Goal: Task Accomplishment & Management: Complete application form

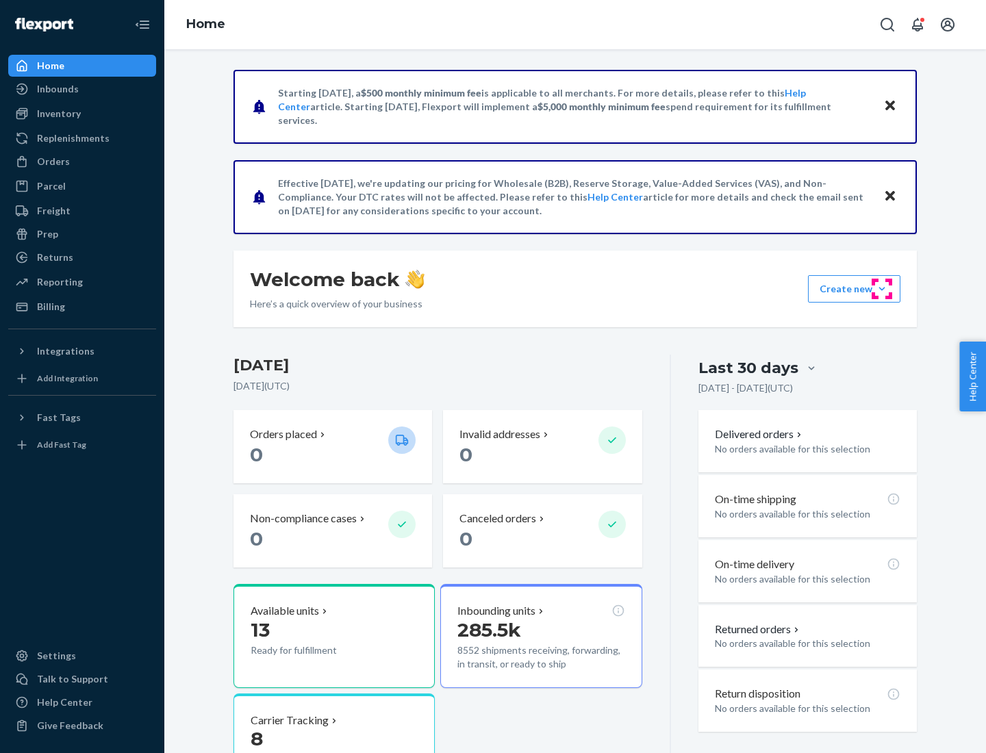
click at [882, 289] on button "Create new Create new inbound Create new order Create new product" at bounding box center [854, 288] width 92 height 27
click at [82, 89] on div "Inbounds" at bounding box center [82, 88] width 145 height 19
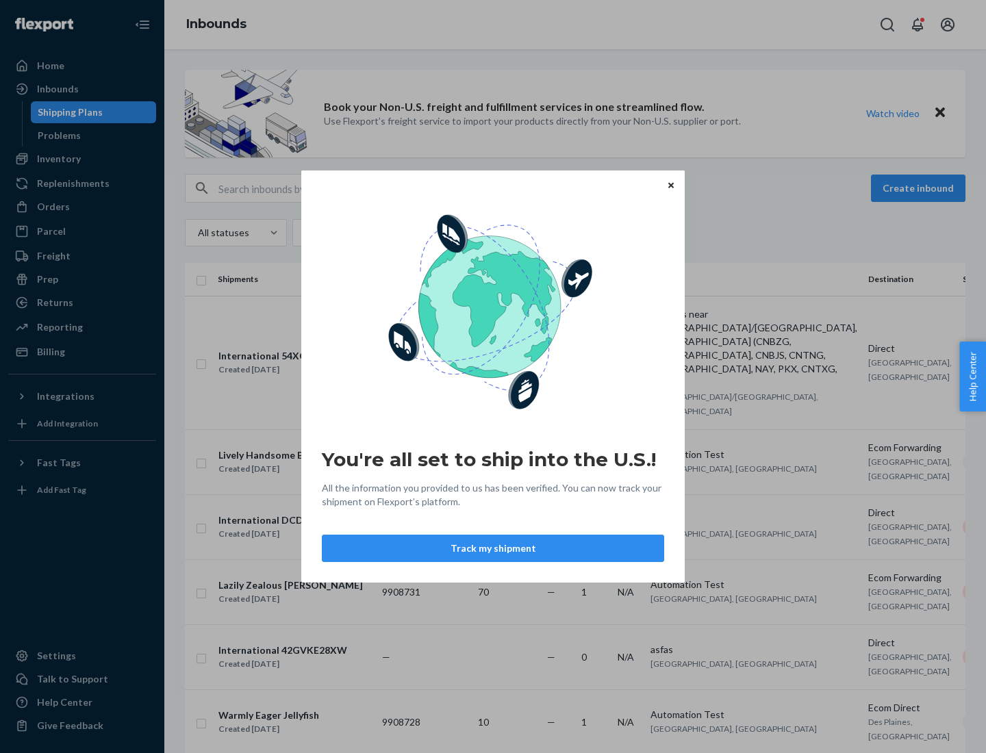
click at [670, 185] on icon "Close" at bounding box center [670, 184] width 5 height 5
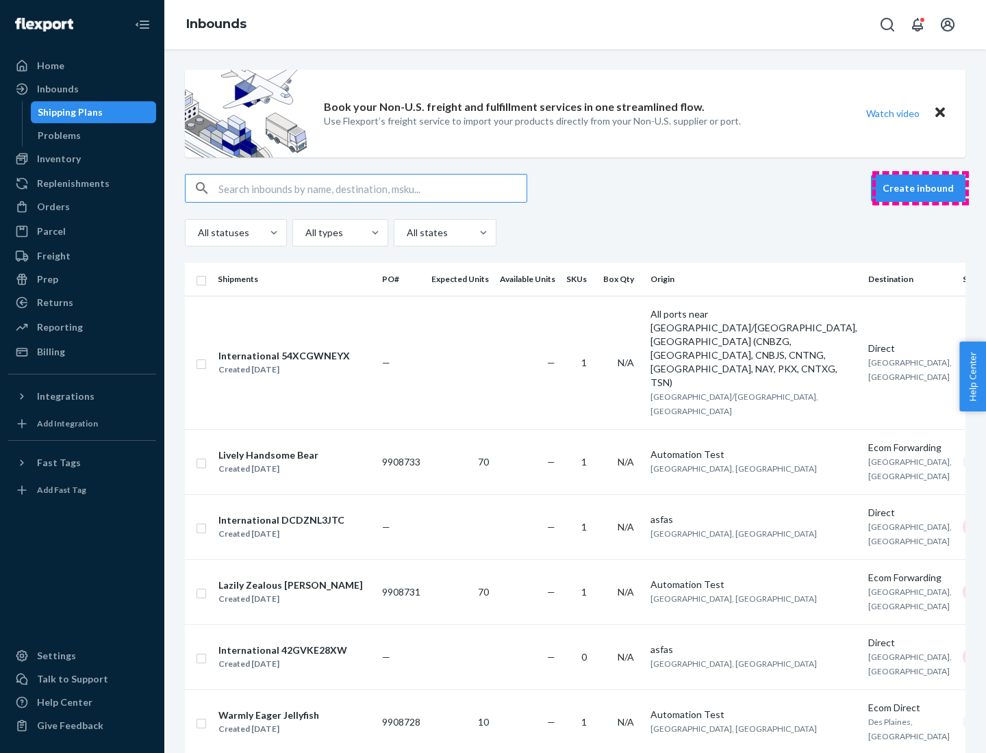
click at [920, 188] on button "Create inbound" at bounding box center [918, 188] width 94 height 27
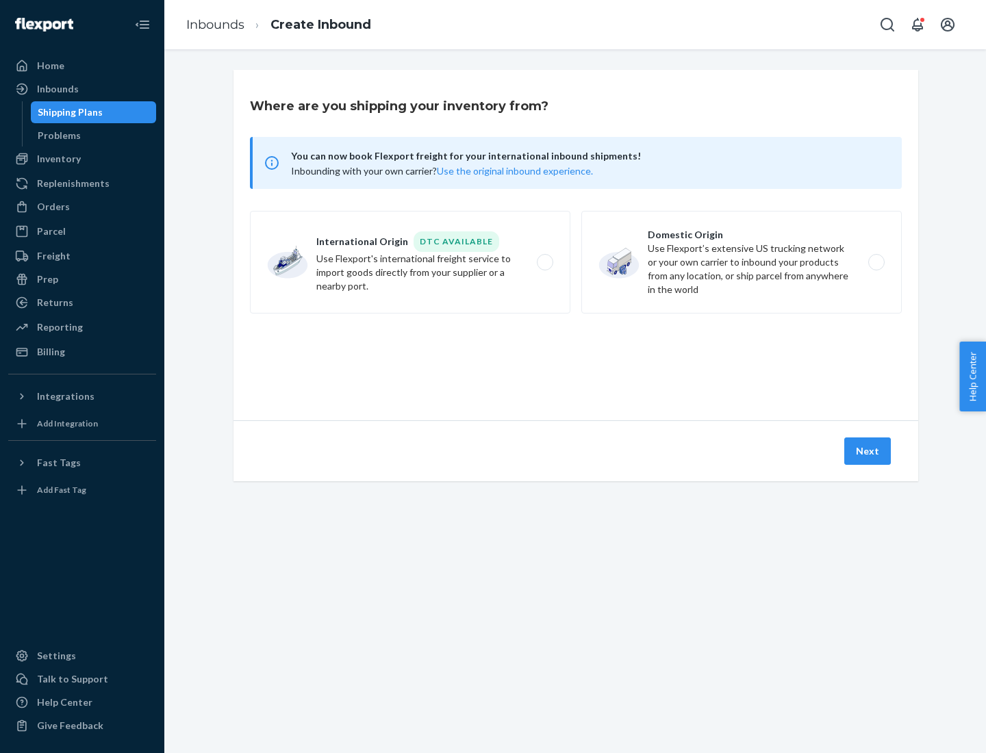
click at [741, 262] on label "Domestic Origin Use Flexport’s extensive US trucking network or your own carrie…" at bounding box center [741, 262] width 320 height 103
click at [876, 262] on input "Domestic Origin Use Flexport’s extensive US trucking network or your own carrie…" at bounding box center [880, 262] width 9 height 9
radio input "true"
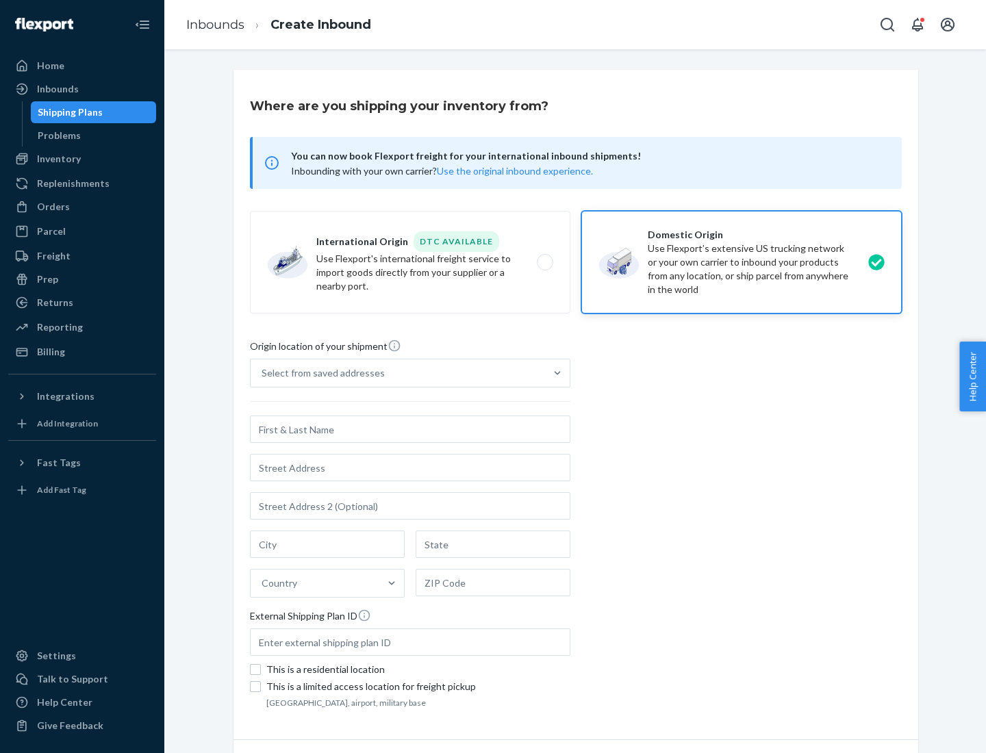
click at [398, 373] on div "Select from saved addresses" at bounding box center [398, 372] width 294 height 27
click at [263, 373] on input "Select from saved addresses" at bounding box center [262, 373] width 1 height 14
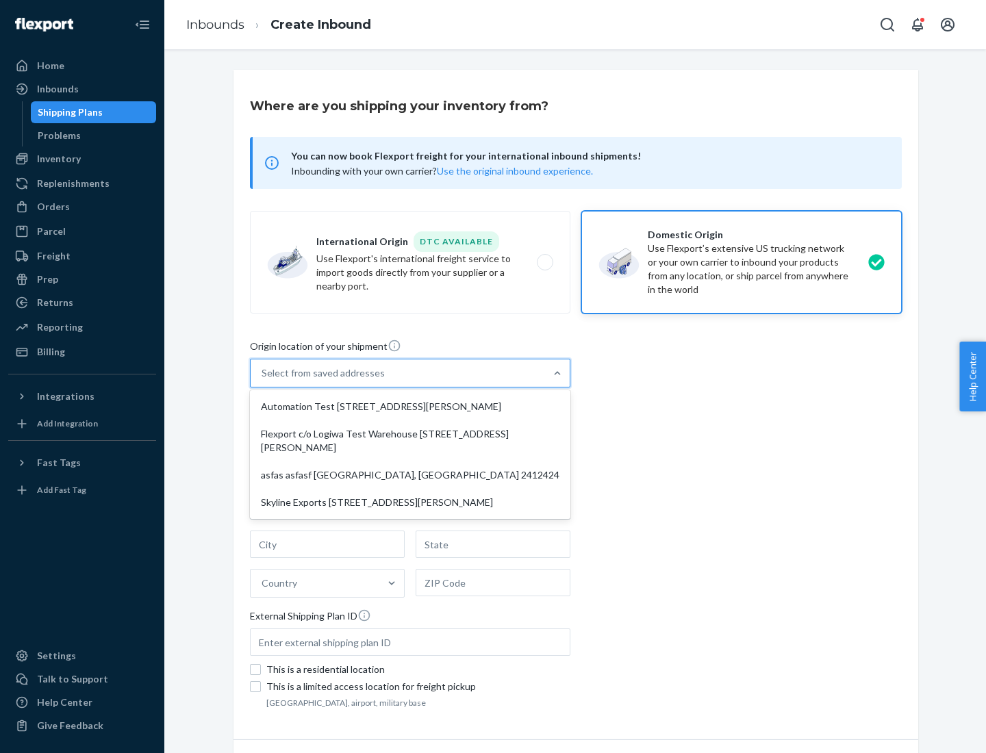
scroll to position [5, 0]
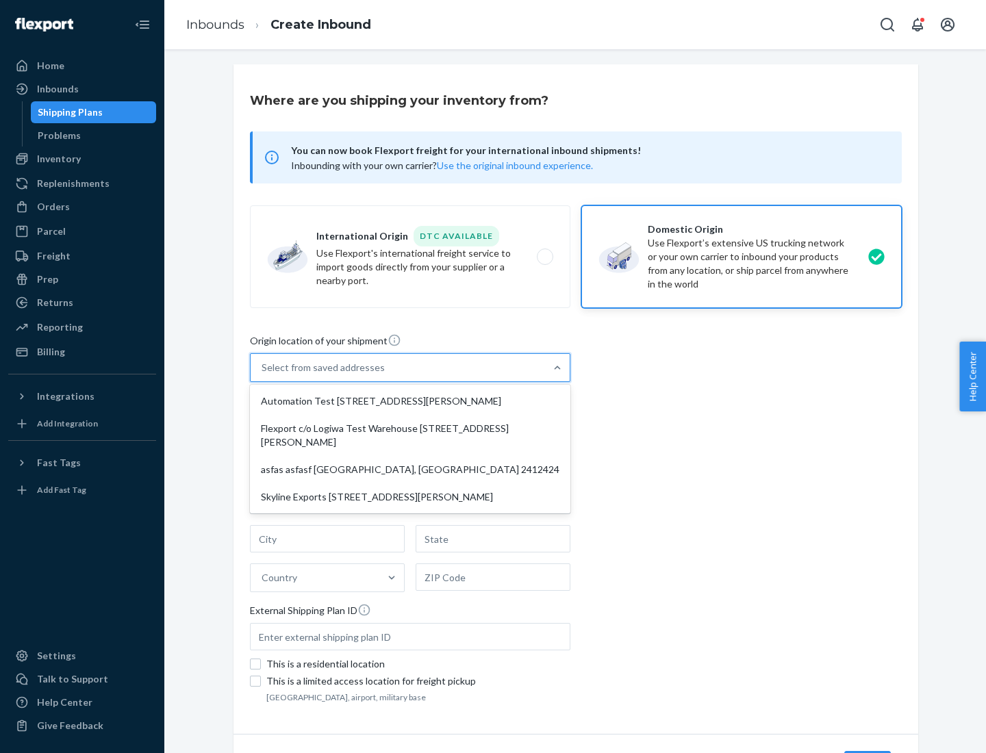
click at [410, 401] on div "Automation Test [STREET_ADDRESS][PERSON_NAME]" at bounding box center [410, 401] width 315 height 27
click at [263, 374] on input "option Automation Test [STREET_ADDRESS][PERSON_NAME] focused, 1 of 4. 4 results…" at bounding box center [262, 368] width 1 height 14
type input "Automation Test"
type input "[STREET_ADDRESS][PERSON_NAME]"
type input "9th Floor"
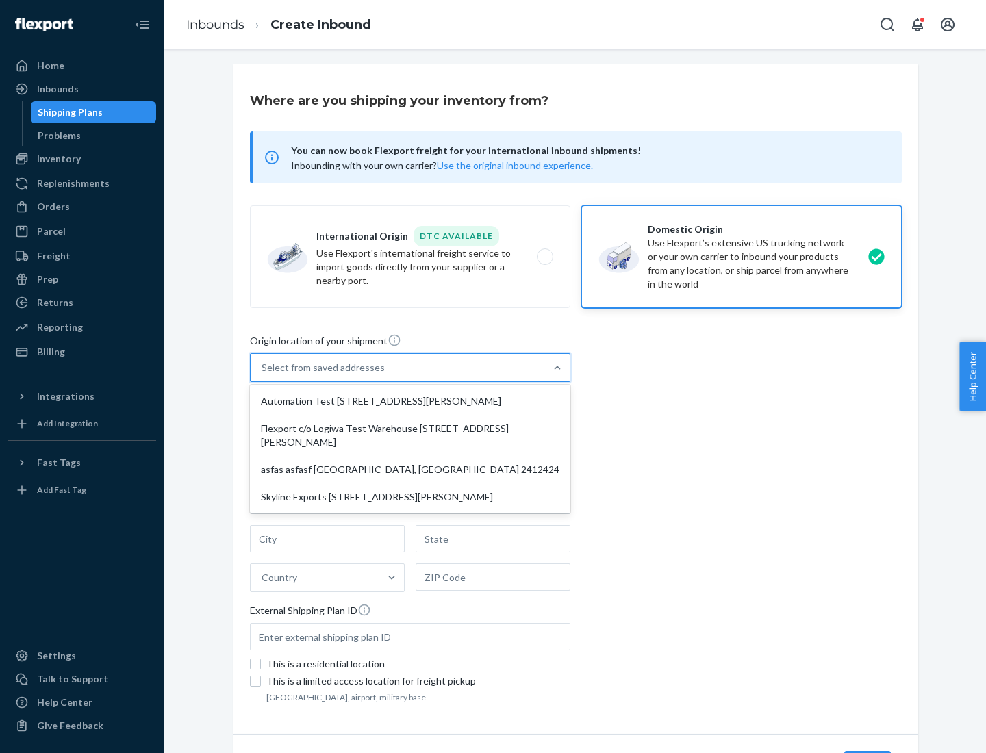
type input "[GEOGRAPHIC_DATA]"
type input "CA"
type input "94104"
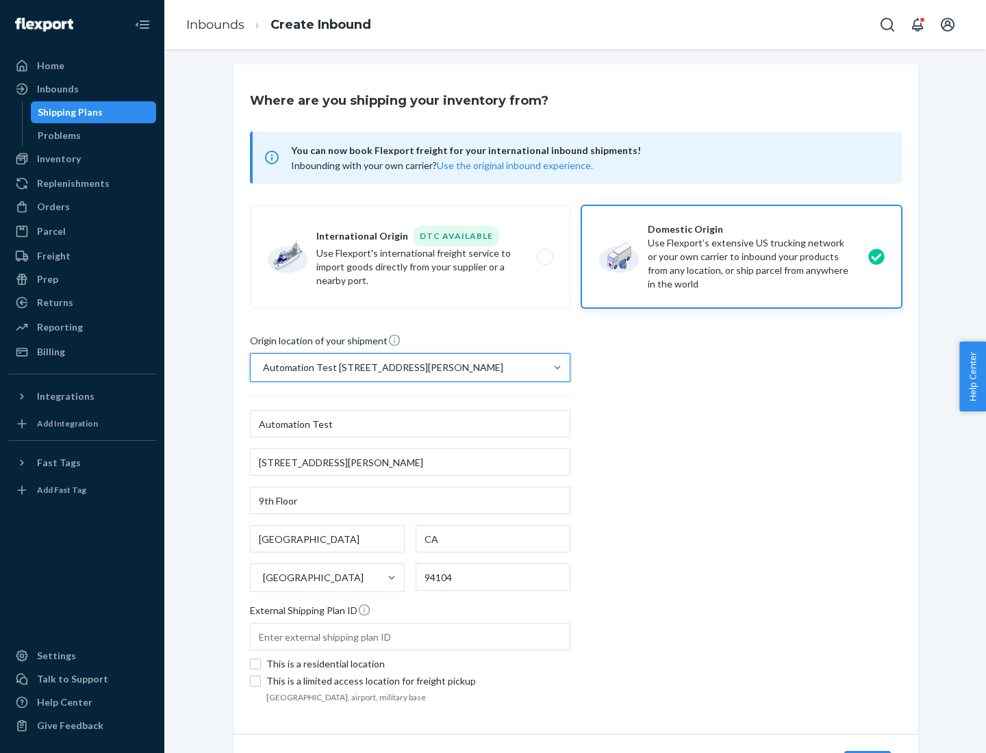
scroll to position [80, 0]
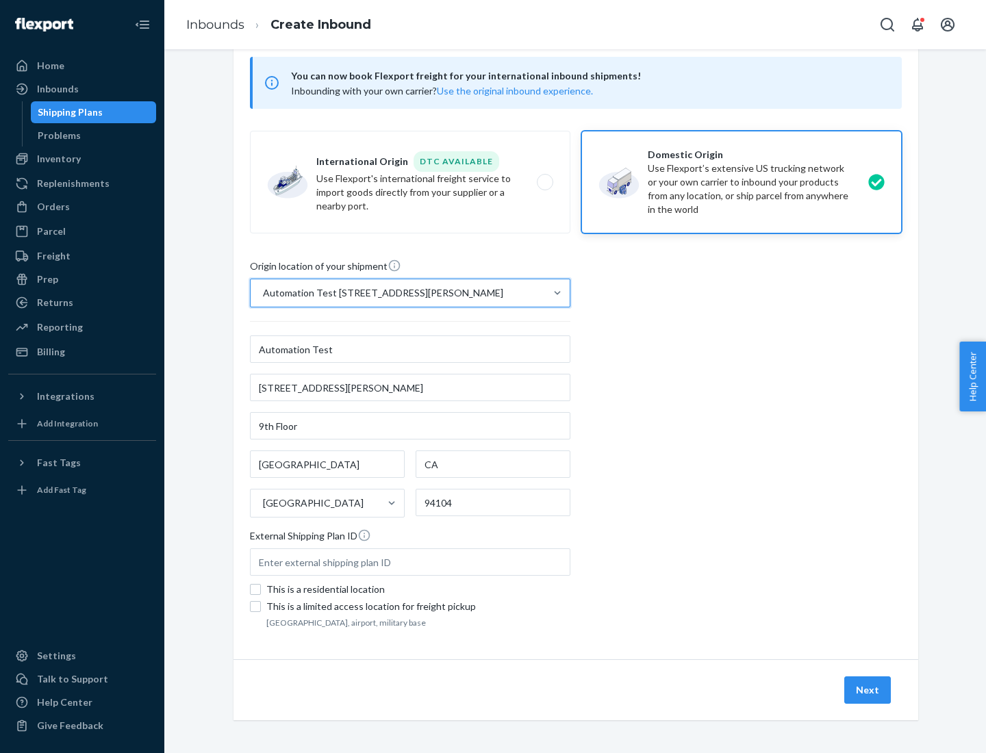
click at [868, 690] on button "Next" at bounding box center [867, 689] width 47 height 27
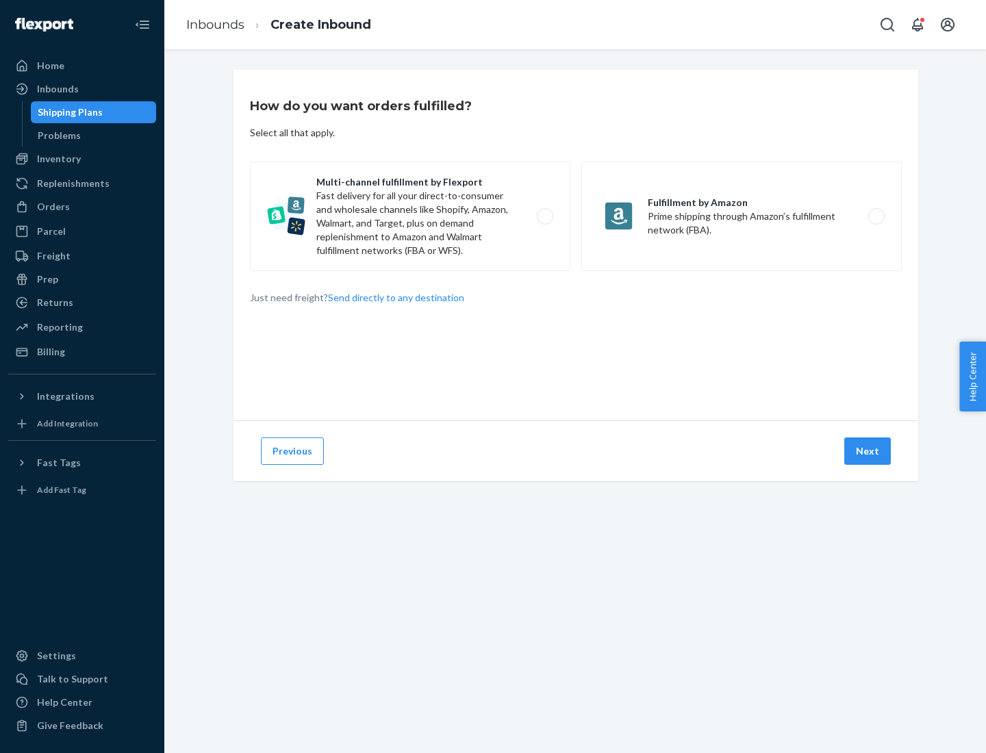
click at [410, 216] on label "Multi-channel fulfillment by Flexport Fast delivery for all your direct-to-cons…" at bounding box center [410, 217] width 320 height 110
click at [544, 216] on input "Multi-channel fulfillment by Flexport Fast delivery for all your direct-to-cons…" at bounding box center [548, 216] width 9 height 9
radio input "true"
click at [868, 451] on button "Next" at bounding box center [867, 450] width 47 height 27
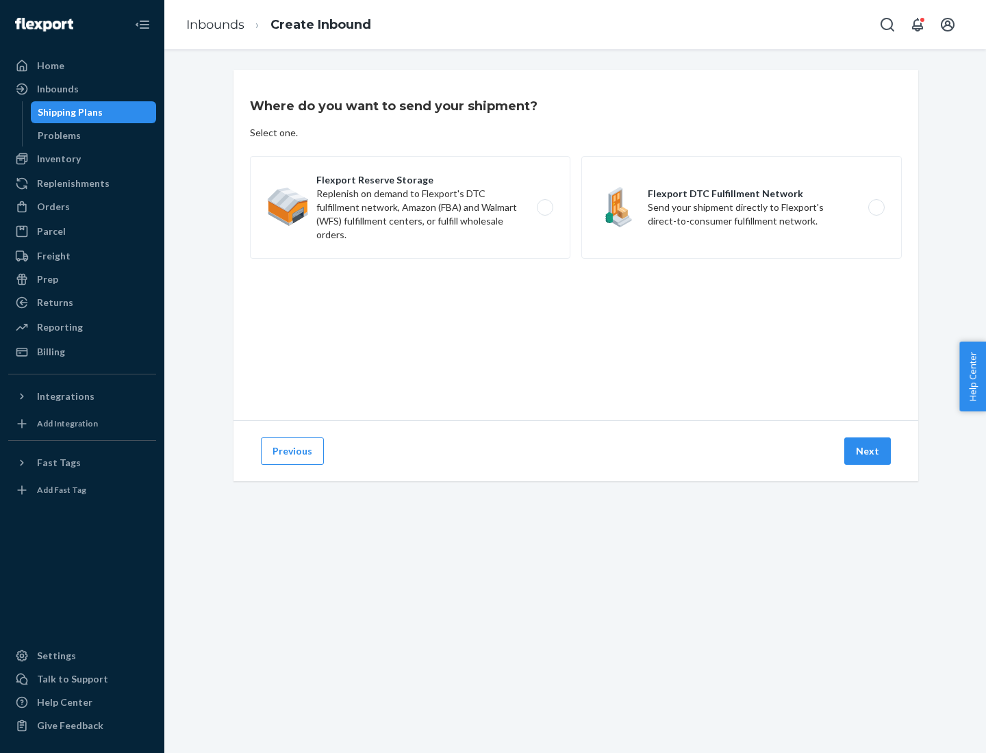
click at [410, 207] on label "Flexport Reserve Storage Replenish on demand to Flexport's DTC fulfillment netw…" at bounding box center [410, 207] width 320 height 103
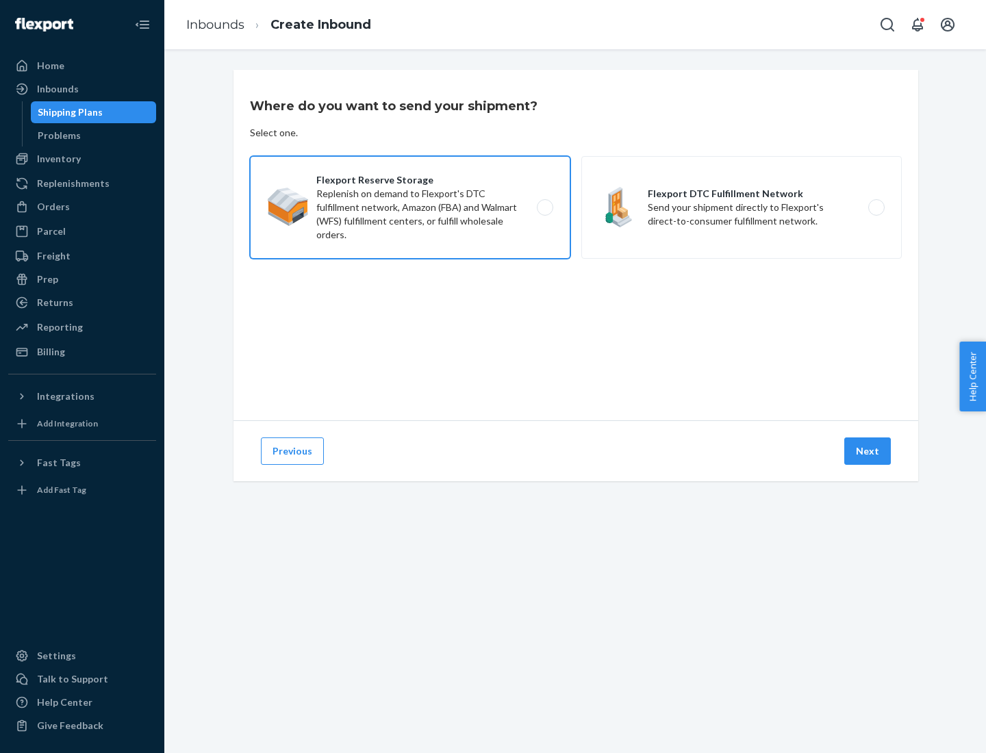
click at [544, 207] on input "Flexport Reserve Storage Replenish on demand to Flexport's DTC fulfillment netw…" at bounding box center [548, 207] width 9 height 9
radio input "true"
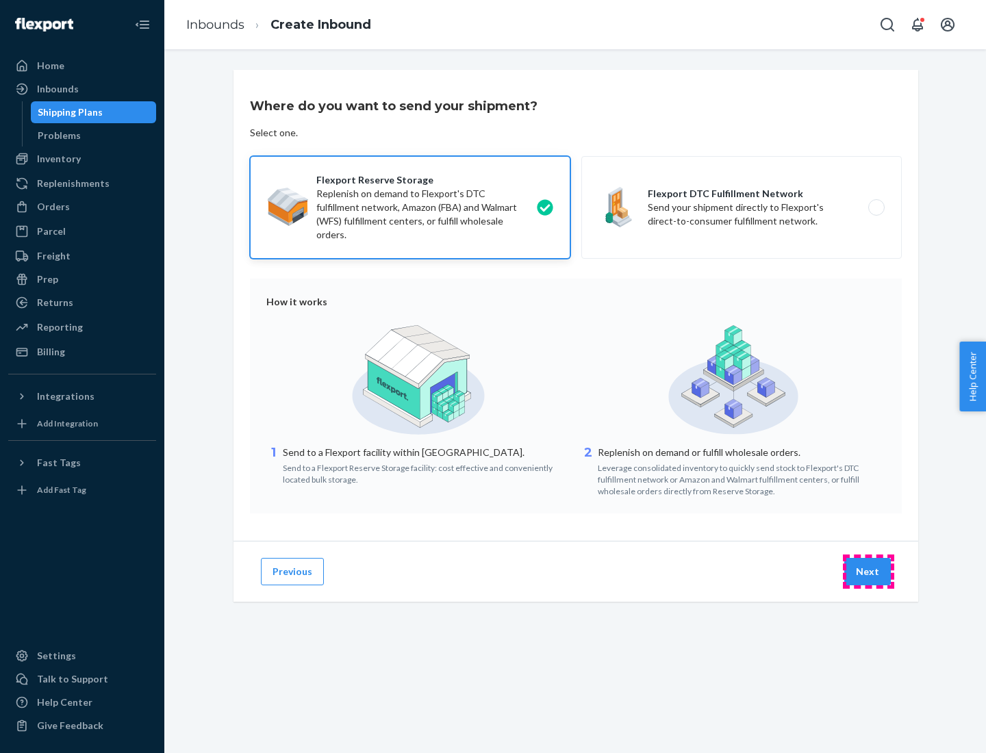
click at [868, 572] on button "Next" at bounding box center [867, 571] width 47 height 27
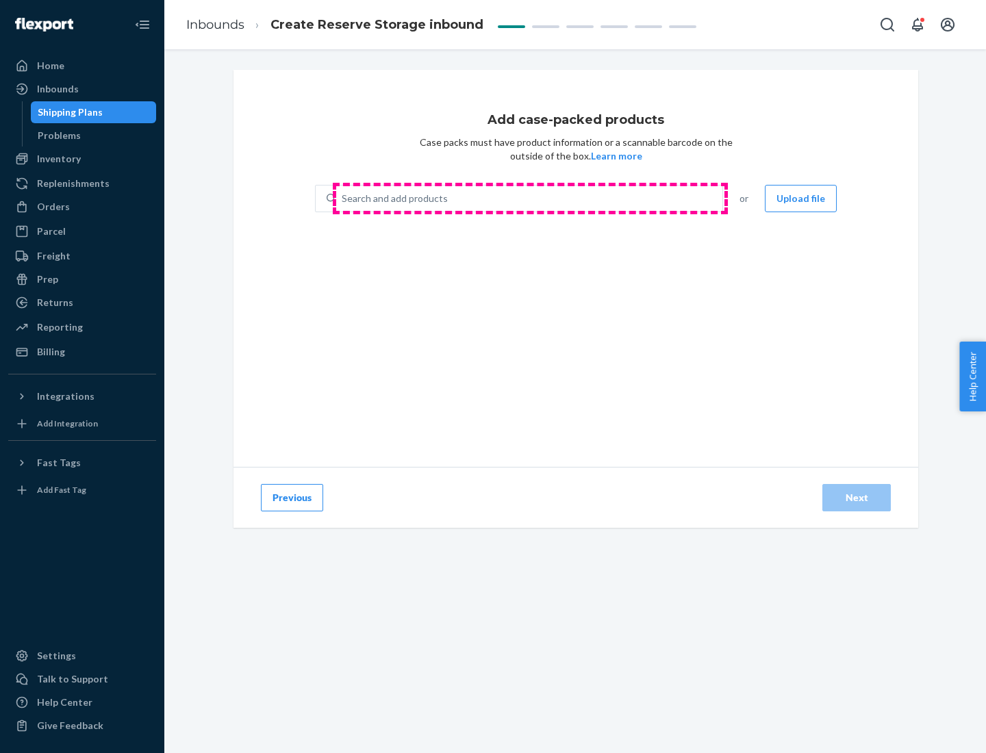
click at [530, 199] on div "Search and add products" at bounding box center [529, 198] width 386 height 25
click at [343, 199] on input "Search and add products" at bounding box center [342, 199] width 1 height 14
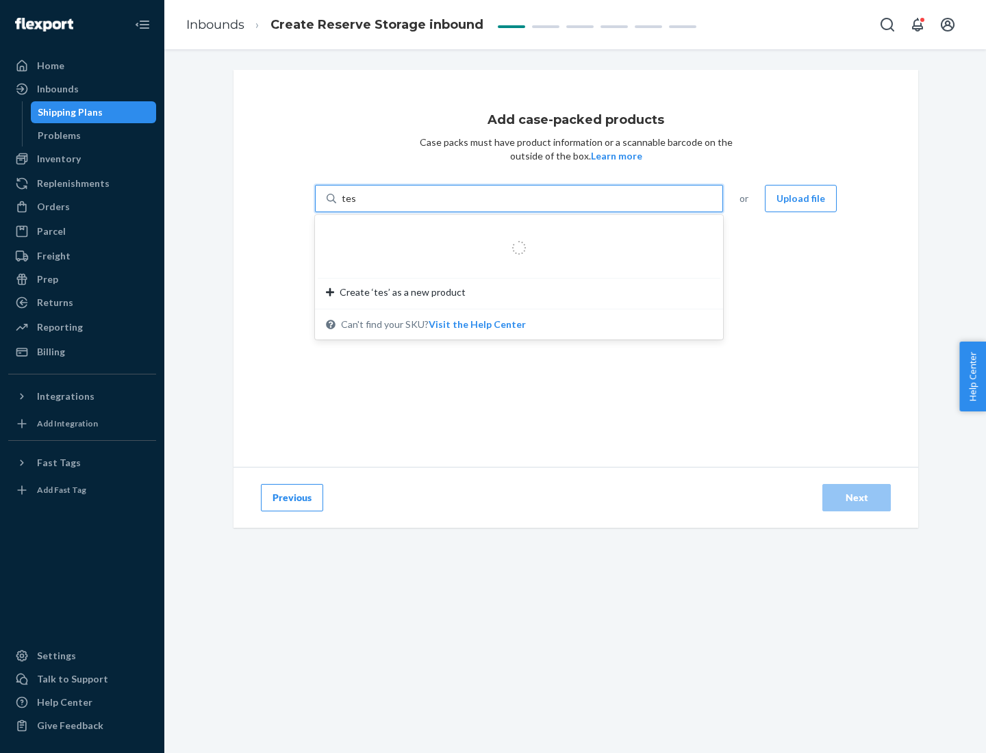
type input "test-syn"
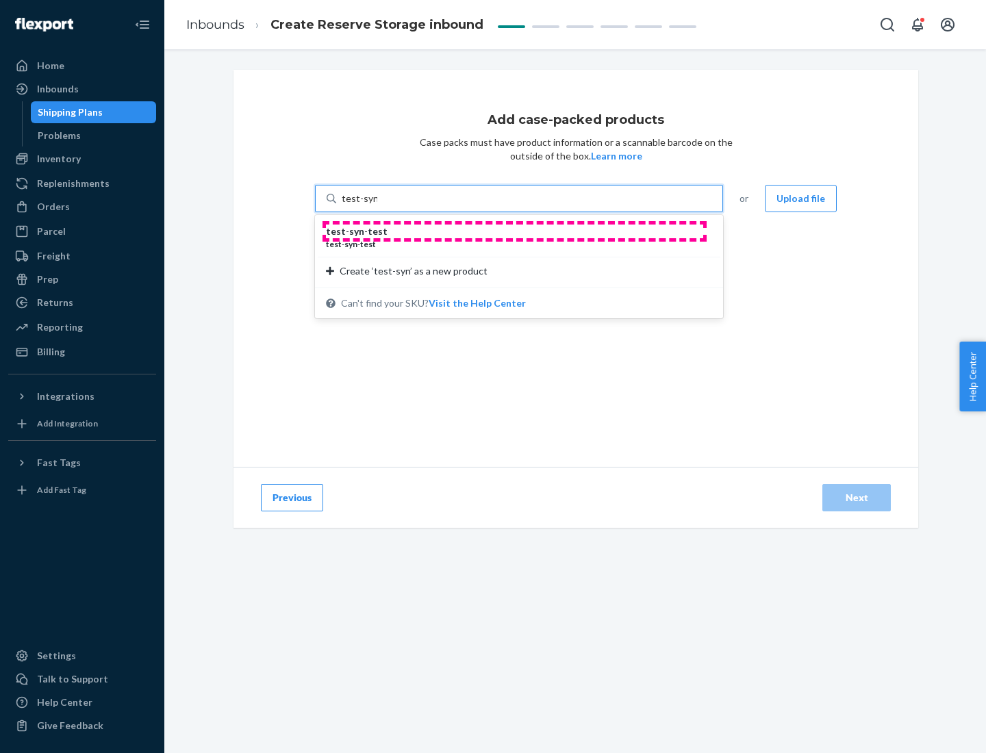
click at [514, 231] on div "test - syn - test" at bounding box center [513, 232] width 375 height 14
click at [377, 205] on input "test-syn" at bounding box center [360, 199] width 36 height 14
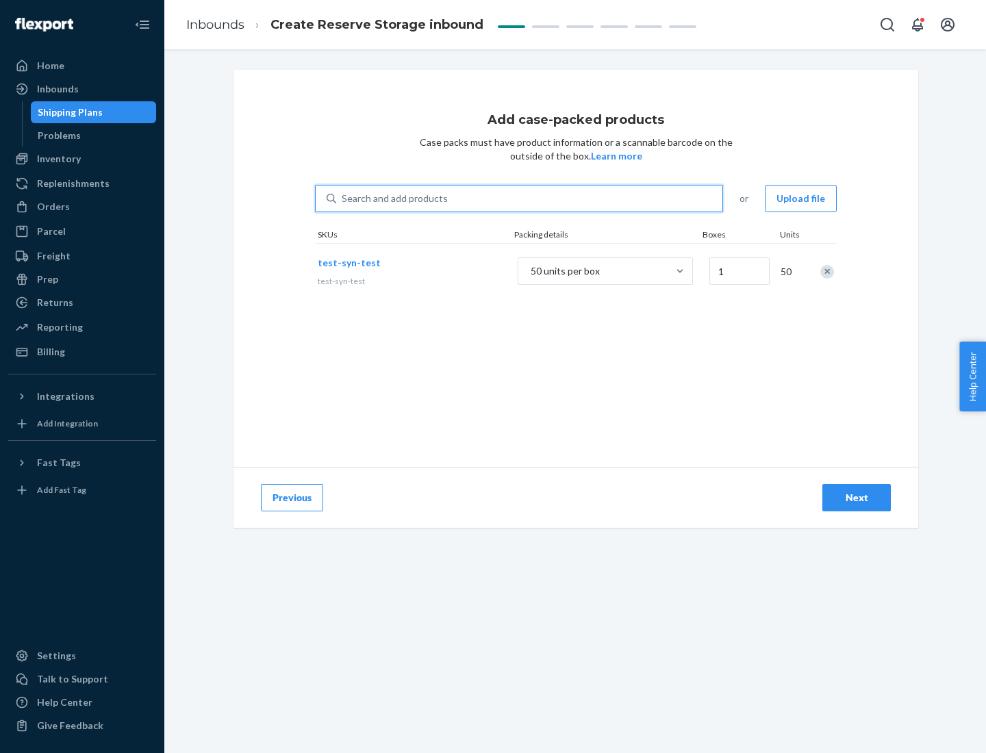
click at [856, 498] on div "Next" at bounding box center [856, 498] width 45 height 14
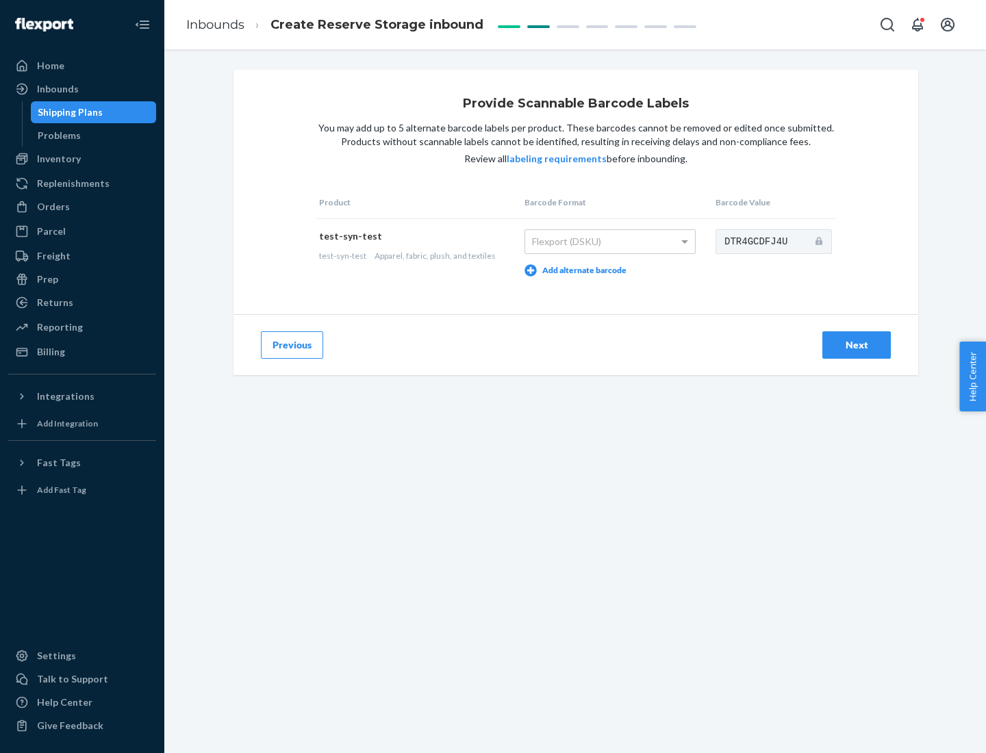
click at [856, 344] on div "Next" at bounding box center [856, 345] width 45 height 14
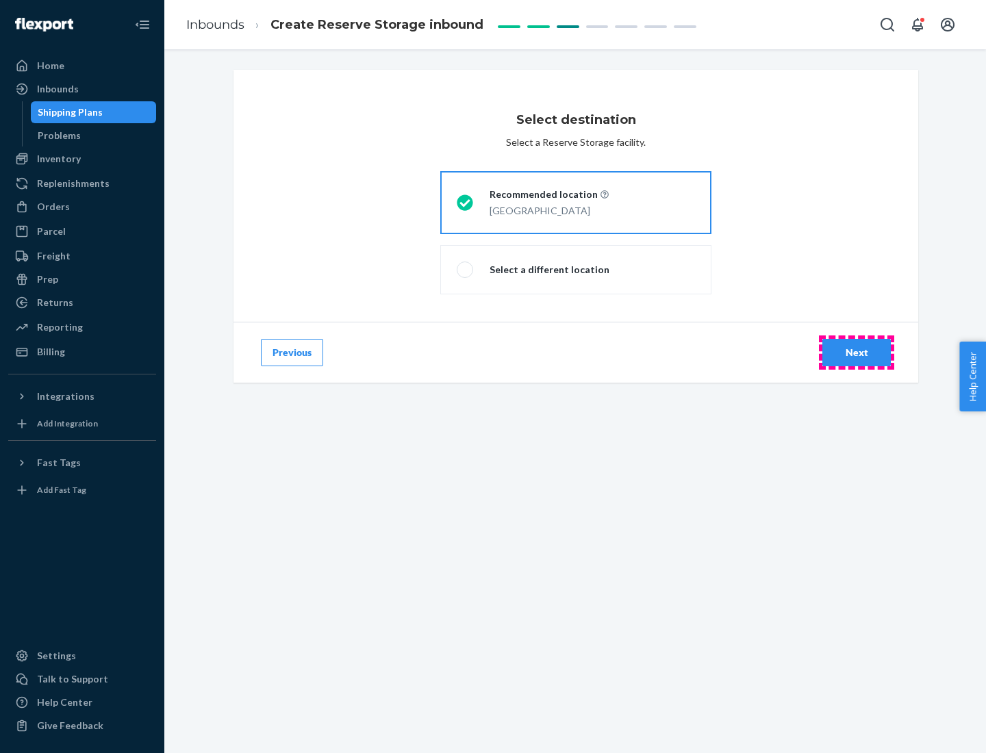
click at [856, 353] on div "Next" at bounding box center [856, 353] width 45 height 14
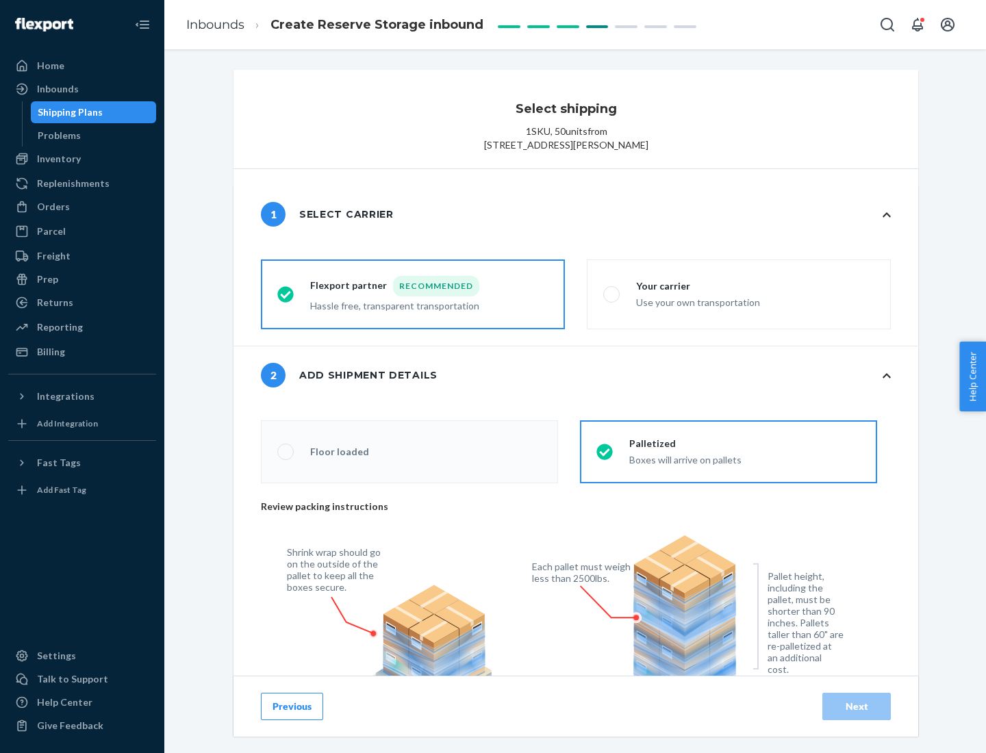
radio input "false"
type input "1"
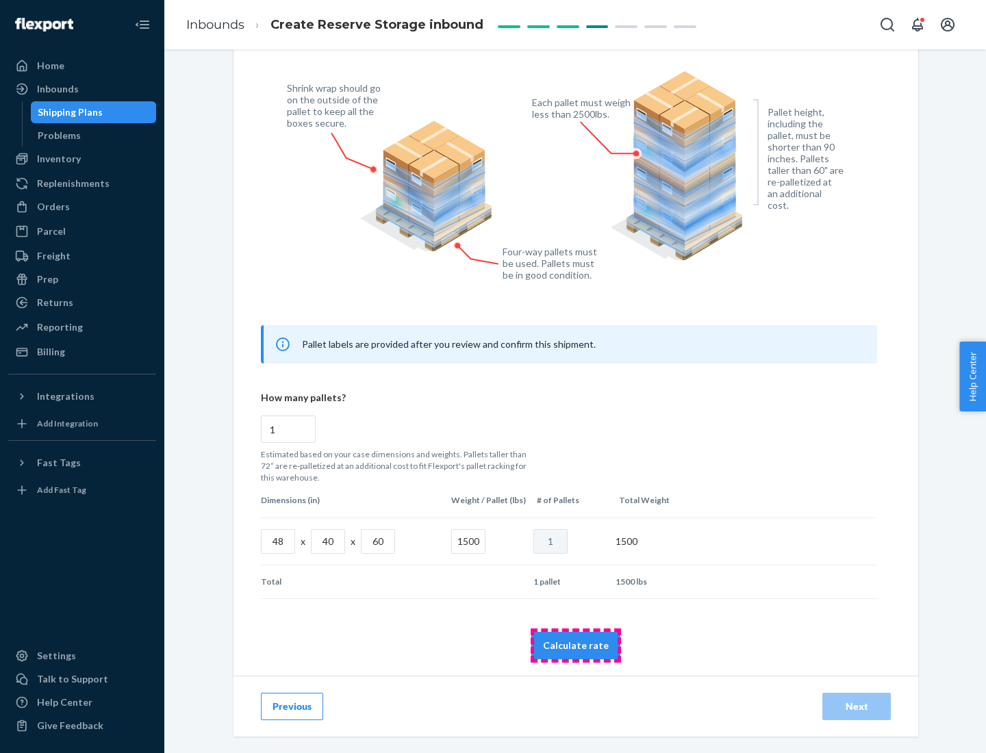
click at [576, 645] on button "Calculate rate" at bounding box center [575, 645] width 89 height 27
radio input "false"
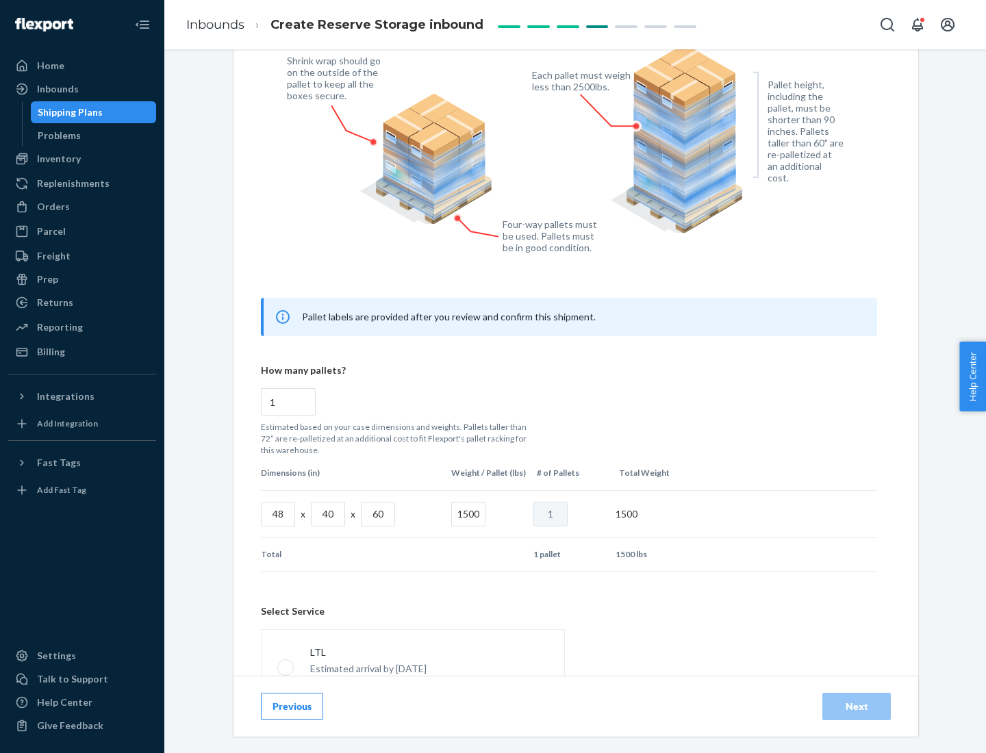
scroll to position [605, 0]
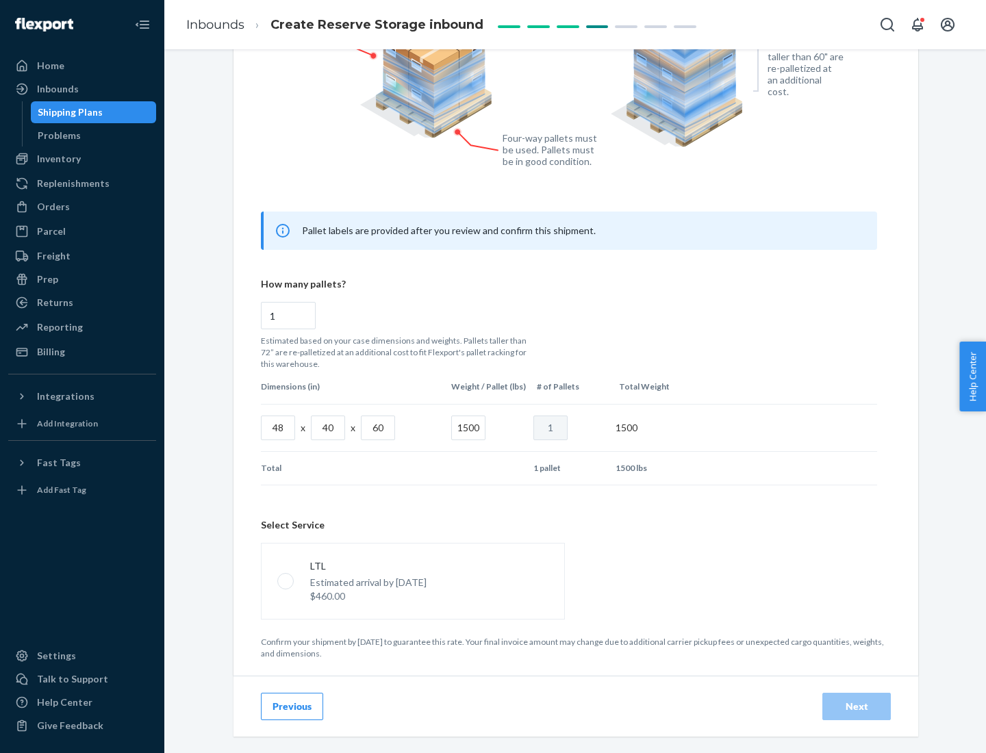
click at [412, 581] on p "Estimated arrival by [DATE]" at bounding box center [368, 583] width 116 height 14
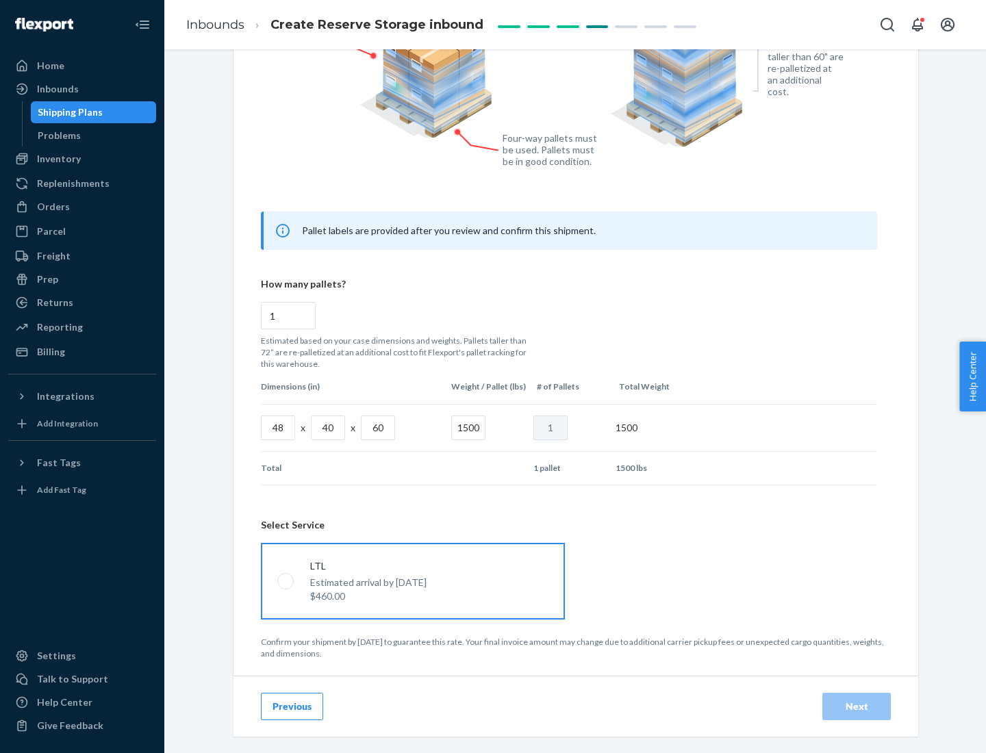
click at [286, 581] on input "LTL Estimated arrival by [DATE] $460.00" at bounding box center [281, 580] width 9 height 9
radio input "true"
radio input "false"
click at [856, 706] on div "Next" at bounding box center [856, 707] width 45 height 14
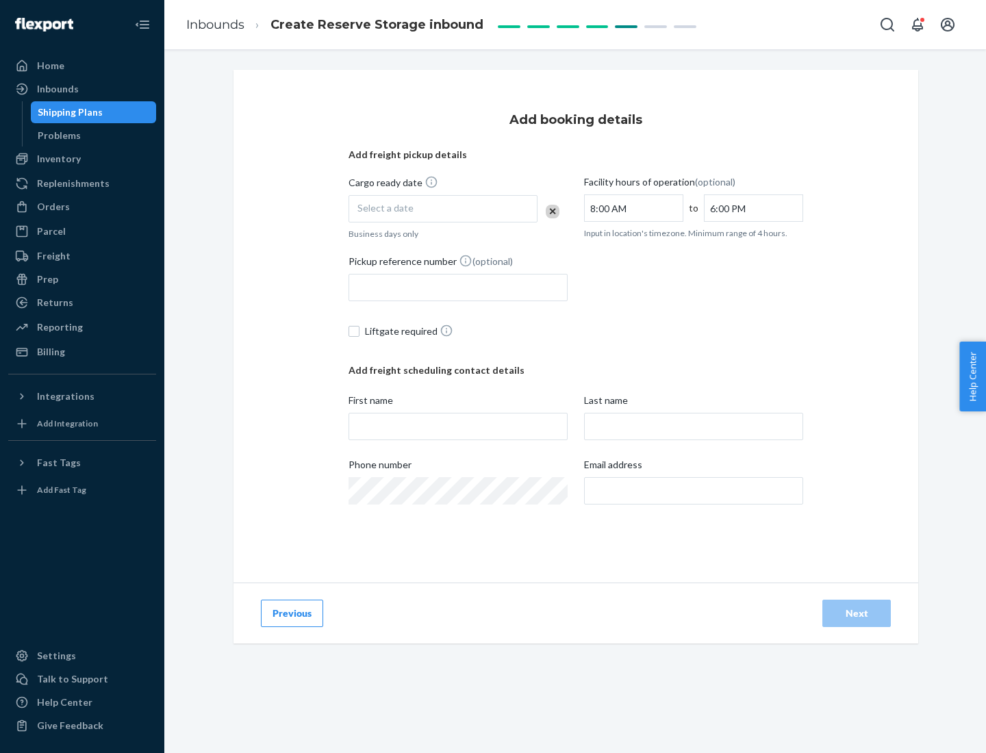
click at [443, 209] on div "Select a date" at bounding box center [442, 208] width 189 height 27
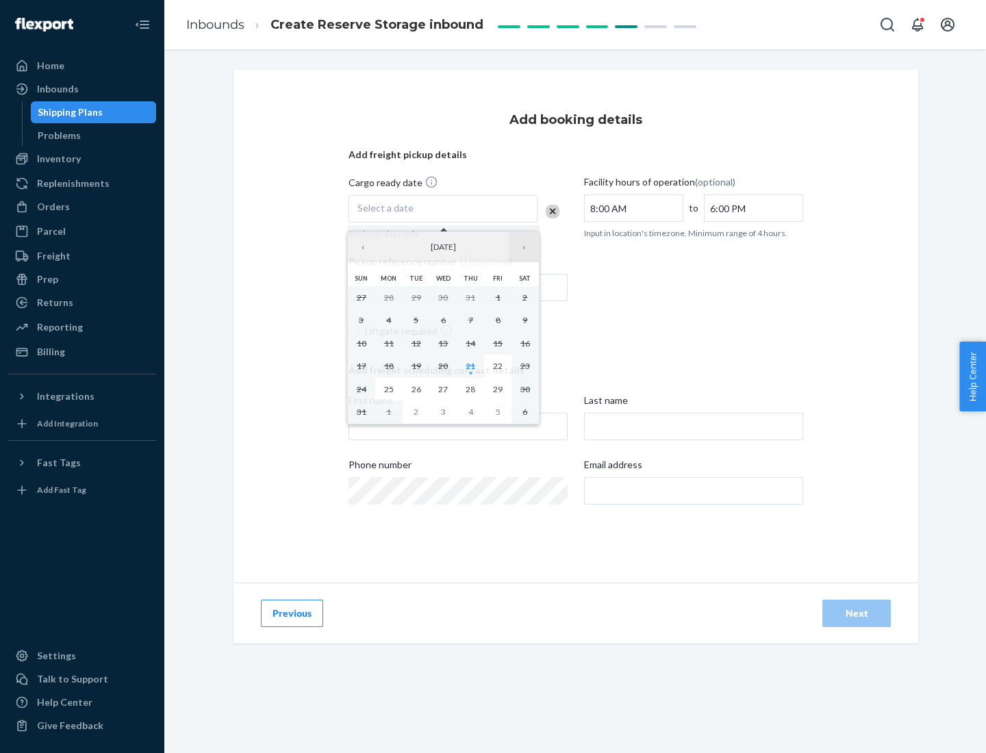
click at [524, 247] on button "›" at bounding box center [524, 247] width 30 height 30
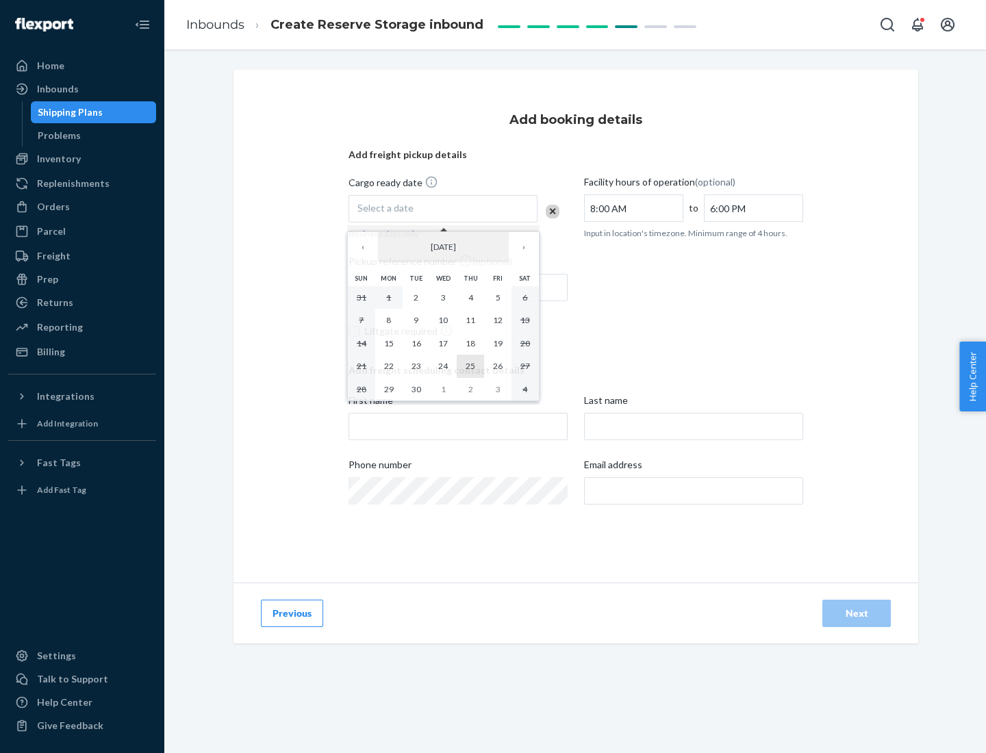
click at [470, 366] on abbr "25" at bounding box center [471, 366] width 10 height 10
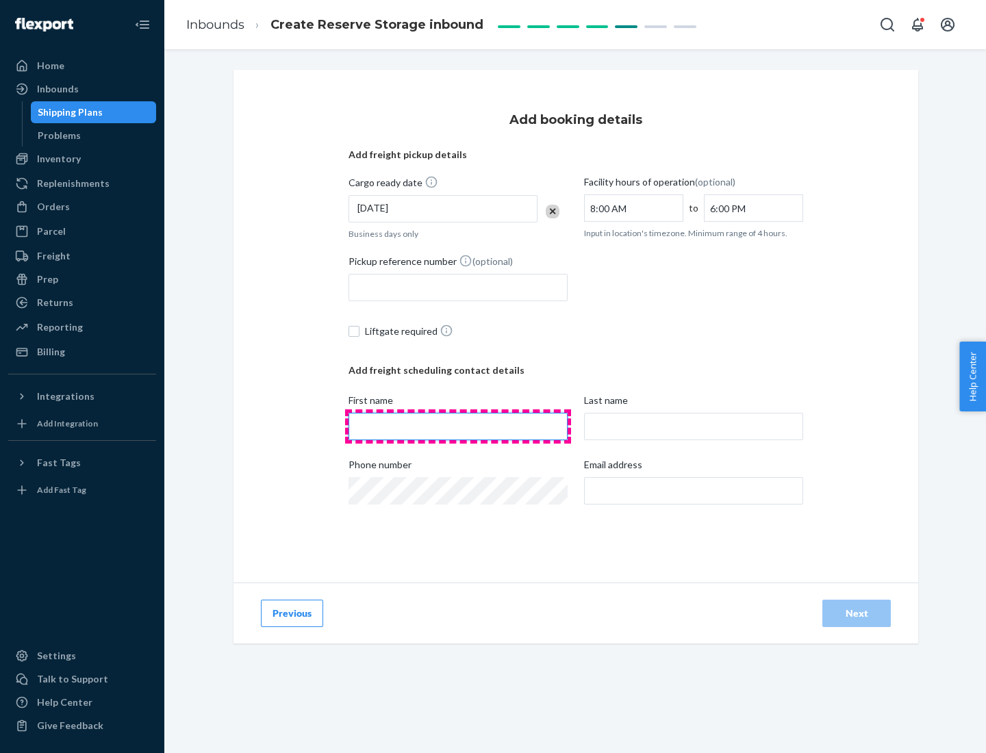
click at [458, 427] on input "First name" at bounding box center [457, 426] width 219 height 27
type input "[PERSON_NAME]"
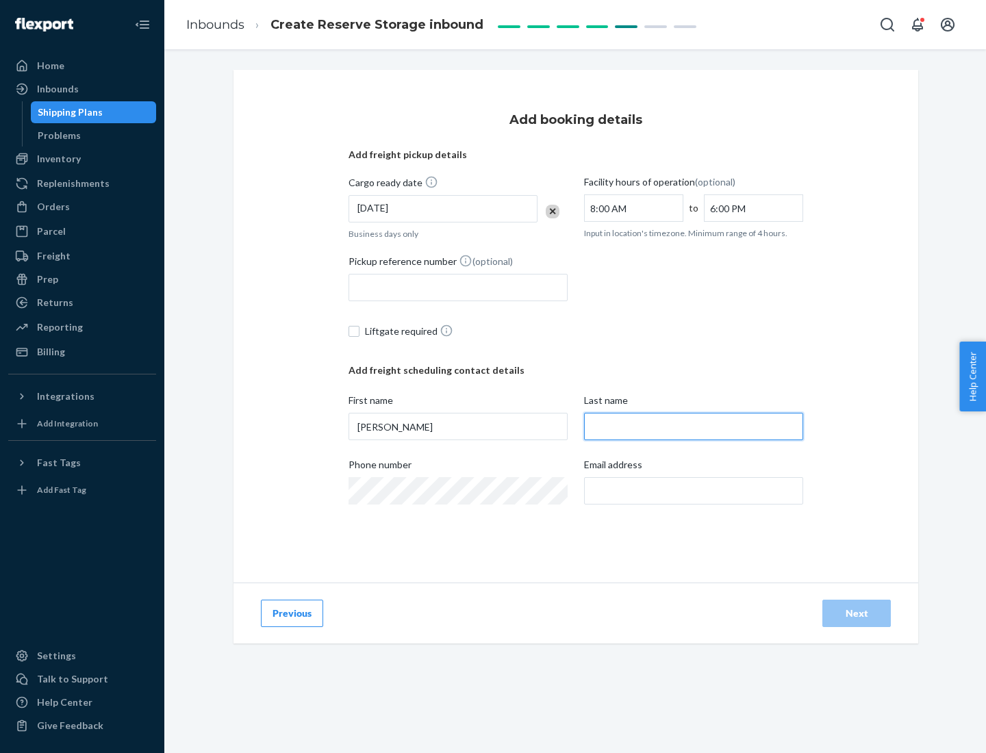
click at [694, 427] on input "Last name" at bounding box center [693, 426] width 219 height 27
type input "Doe"
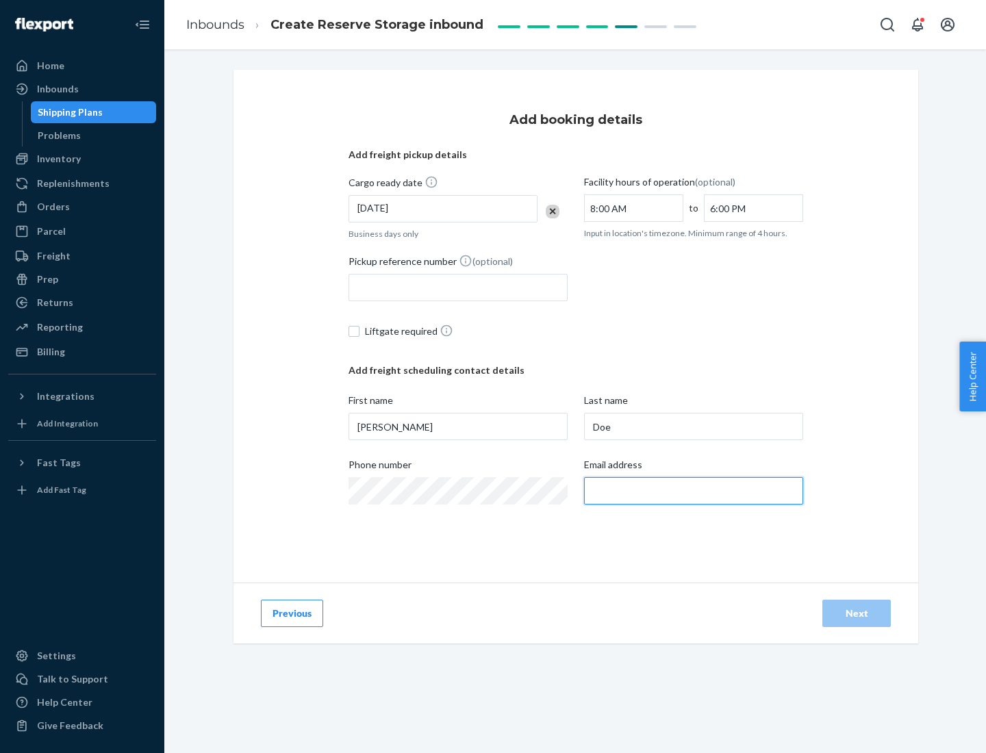
click at [694, 491] on input "Email address" at bounding box center [693, 490] width 219 height 27
type input "[EMAIL_ADDRESS][DOMAIN_NAME]"
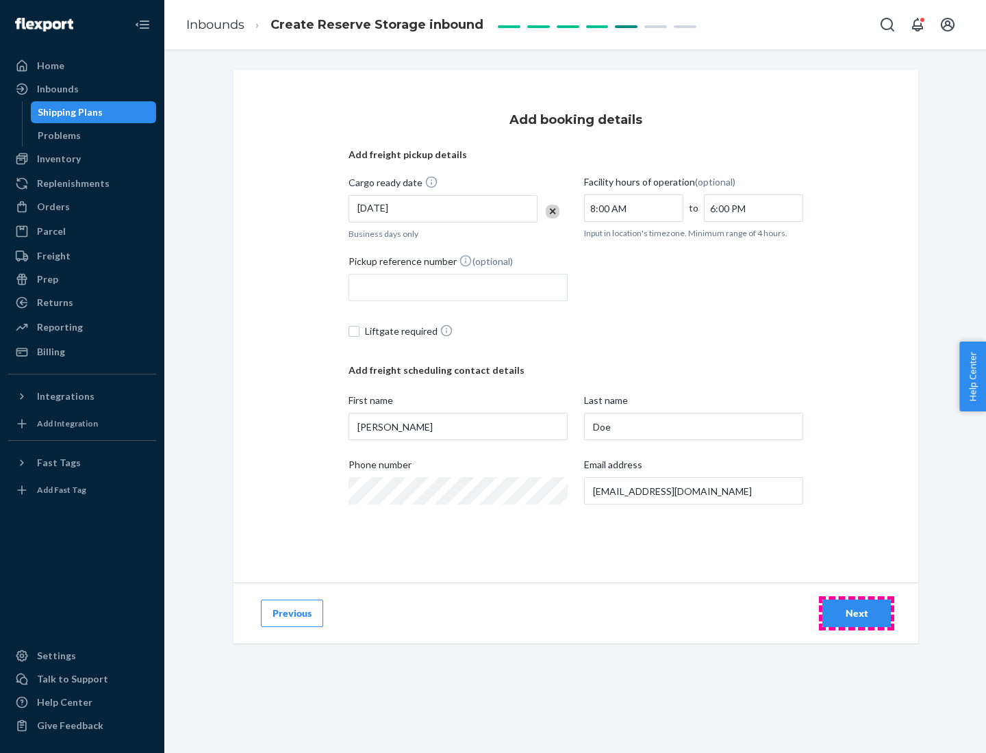
click at [856, 613] on div "Next" at bounding box center [856, 614] width 45 height 14
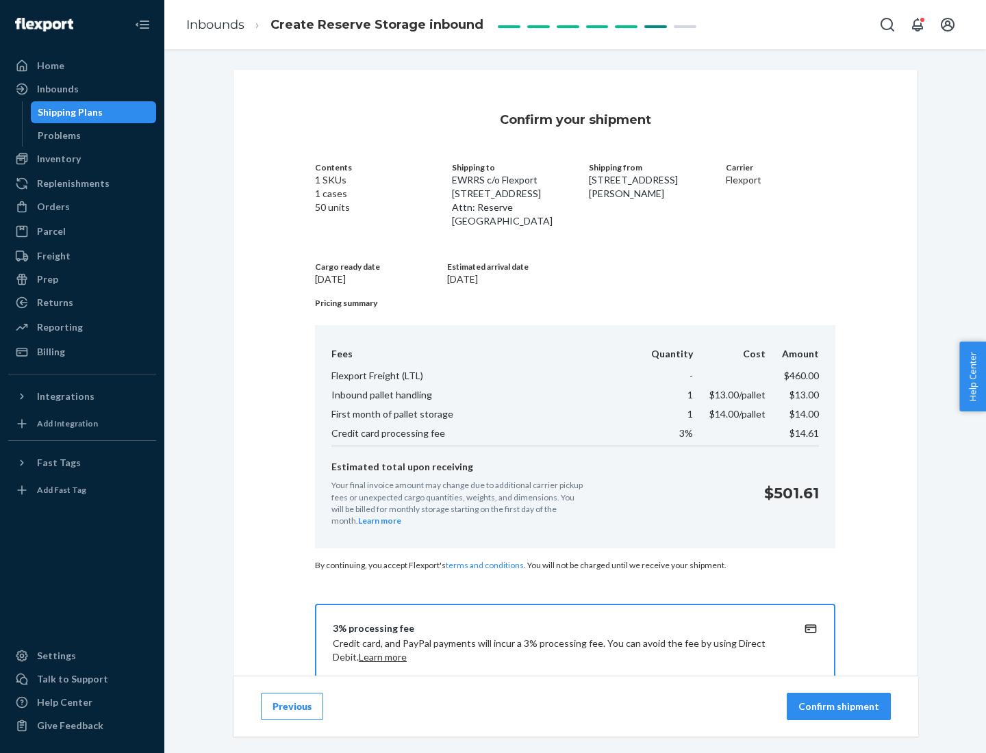
scroll to position [197, 0]
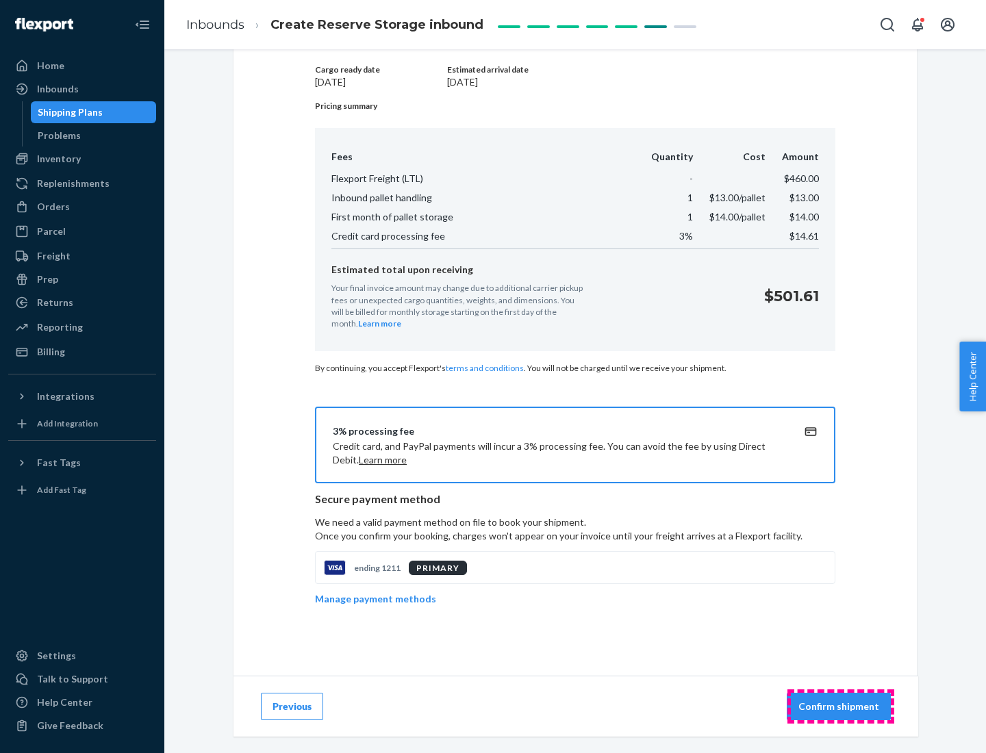
click at [840, 707] on p "Confirm shipment" at bounding box center [838, 707] width 81 height 14
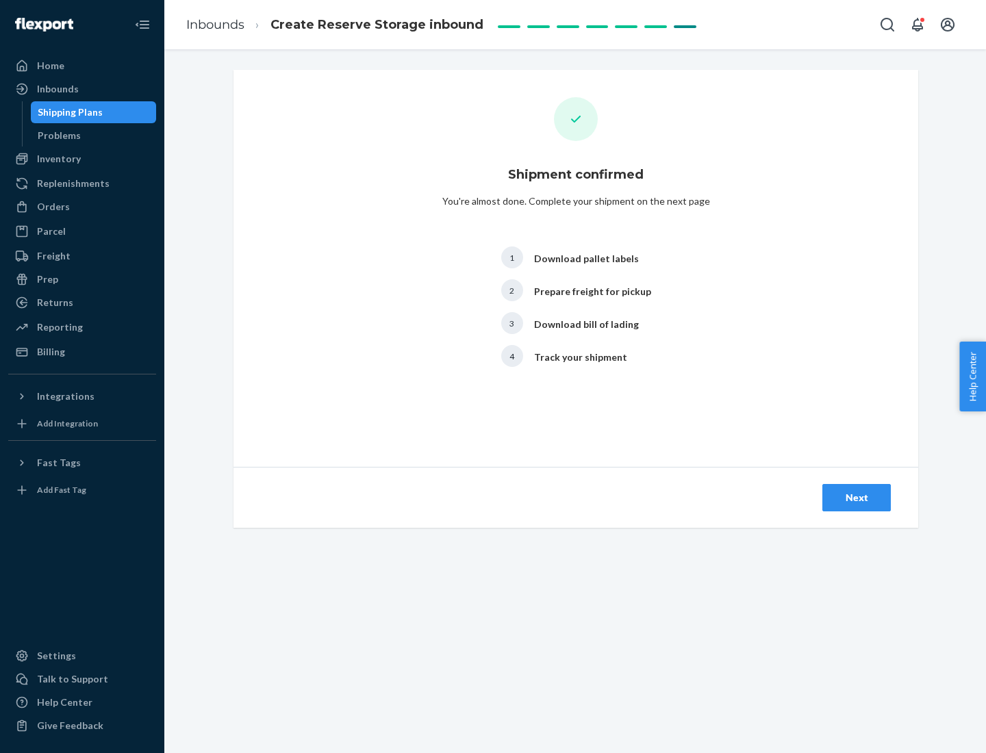
click at [856, 498] on div "Next" at bounding box center [856, 498] width 45 height 14
